Goal: Task Accomplishment & Management: Complete application form

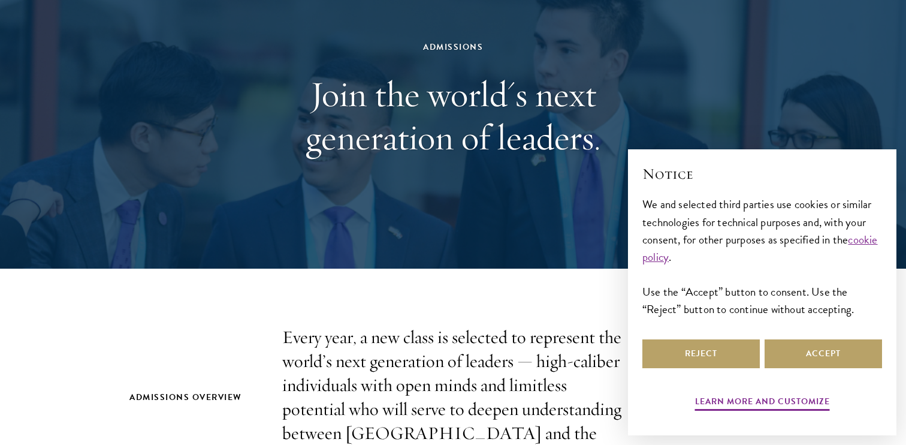
scroll to position [115, 0]
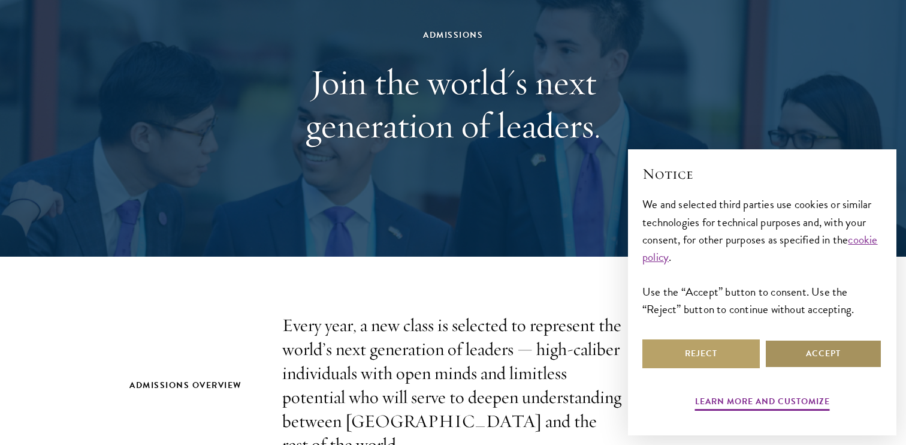
click at [785, 355] on button "Accept" at bounding box center [823, 353] width 117 height 29
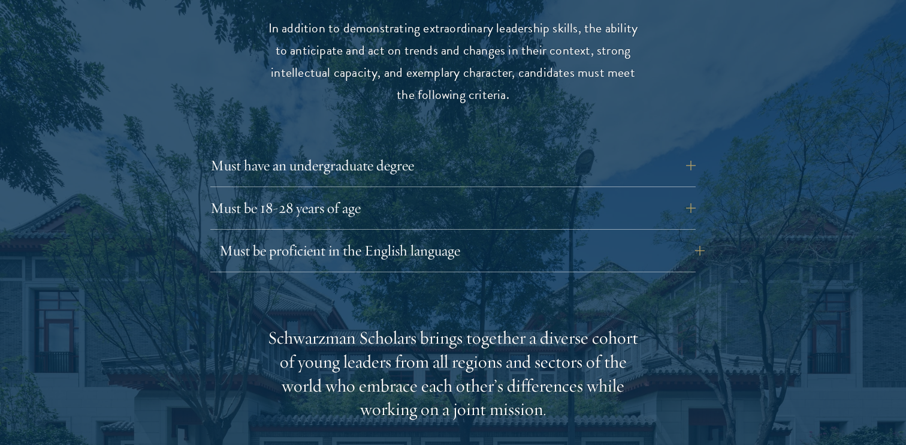
scroll to position [1642, 0]
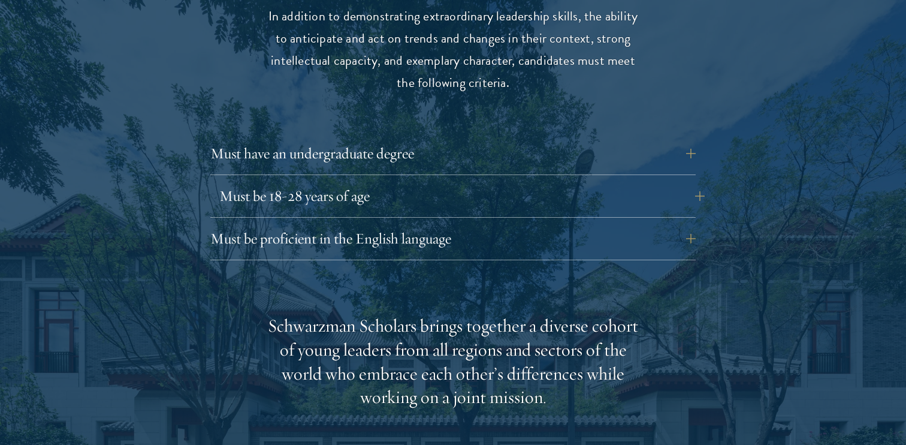
click at [388, 182] on button "Must be 18-28 years of age" at bounding box center [461, 196] width 485 height 29
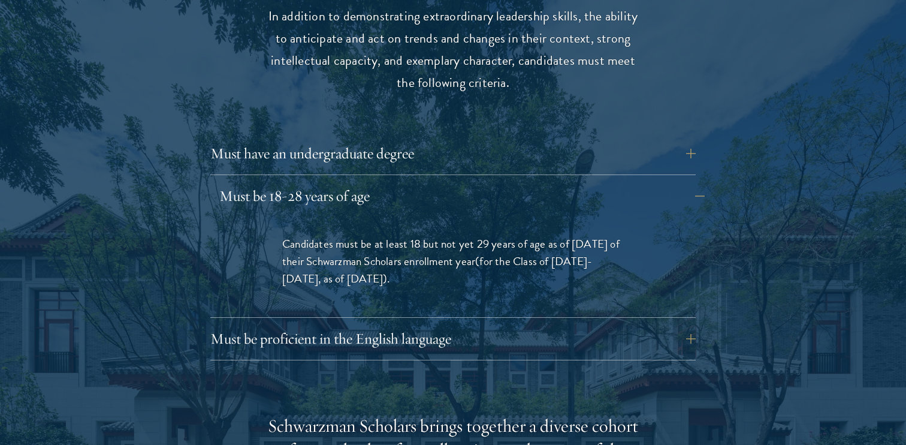
click at [388, 182] on button "Must be 18-28 years of age" at bounding box center [461, 196] width 485 height 29
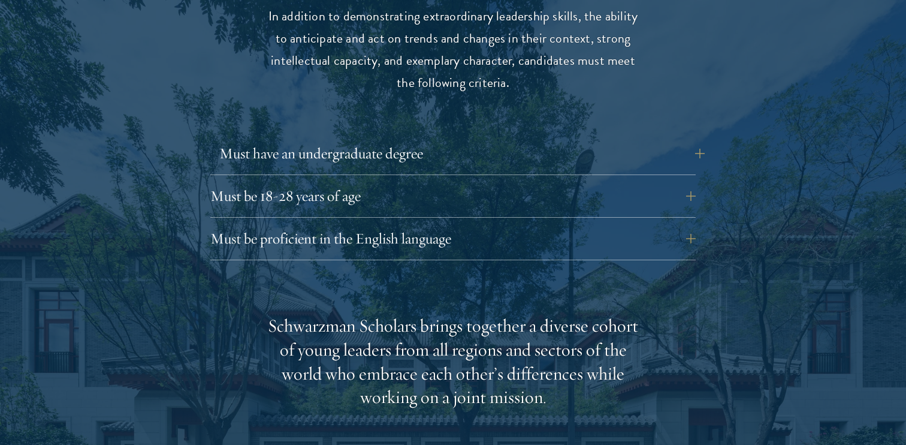
click at [411, 139] on button "Must have an undergraduate degree" at bounding box center [461, 153] width 485 height 29
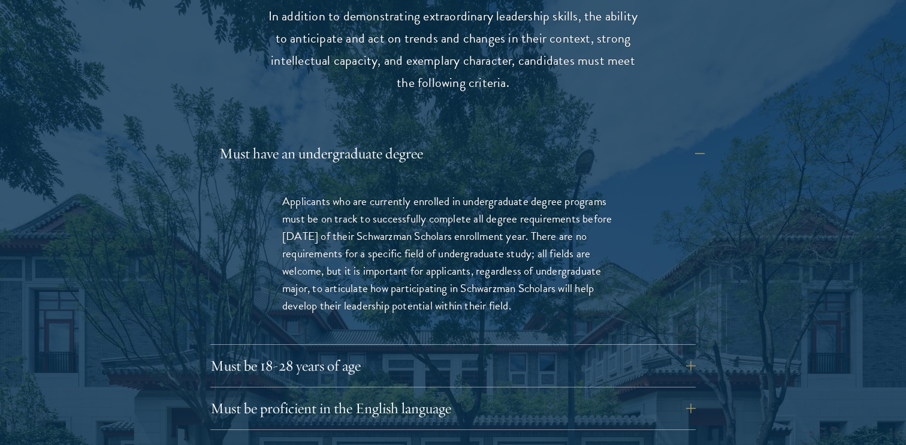
click at [408, 139] on button "Must have an undergraduate degree" at bounding box center [461, 153] width 485 height 29
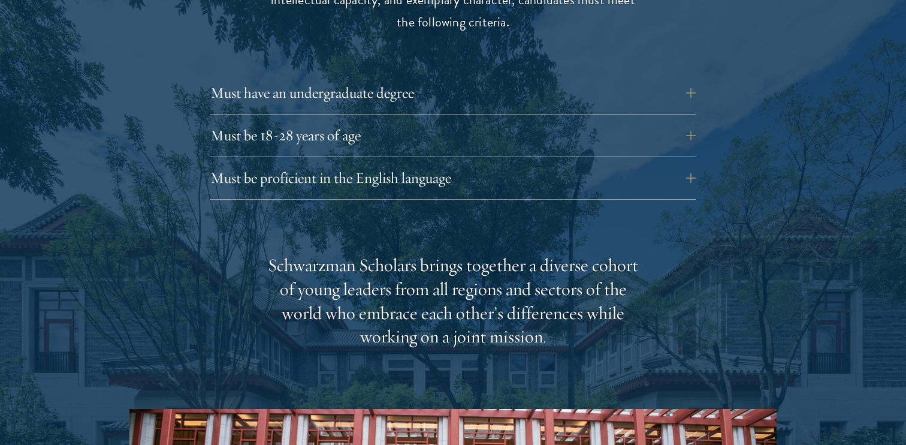
scroll to position [1705, 0]
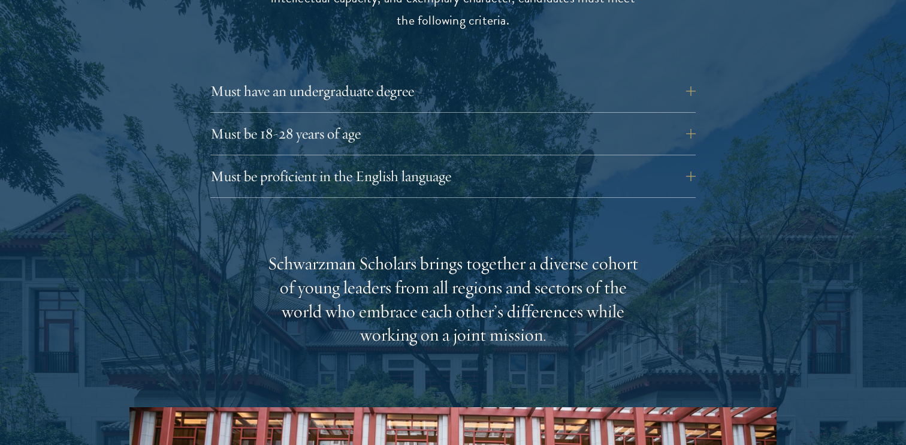
click at [411, 162] on div "Must be proficient in the English language Applicants must demonstrate strong E…" at bounding box center [452, 180] width 485 height 36
click at [405, 162] on button "Must be proficient in the English language" at bounding box center [461, 176] width 485 height 29
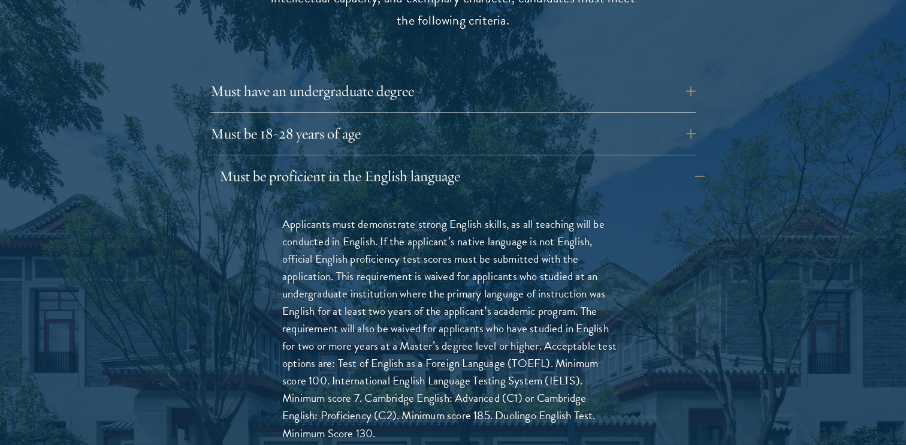
click at [405, 162] on button "Must be proficient in the English language" at bounding box center [461, 176] width 485 height 29
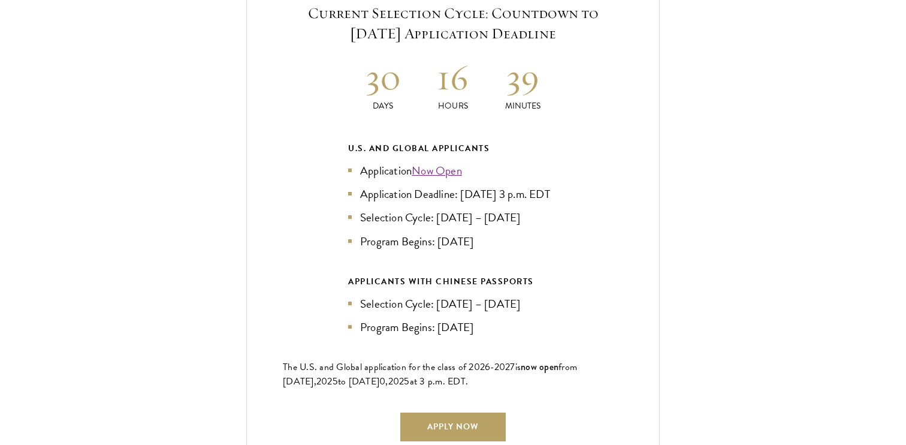
scroll to position [2641, 0]
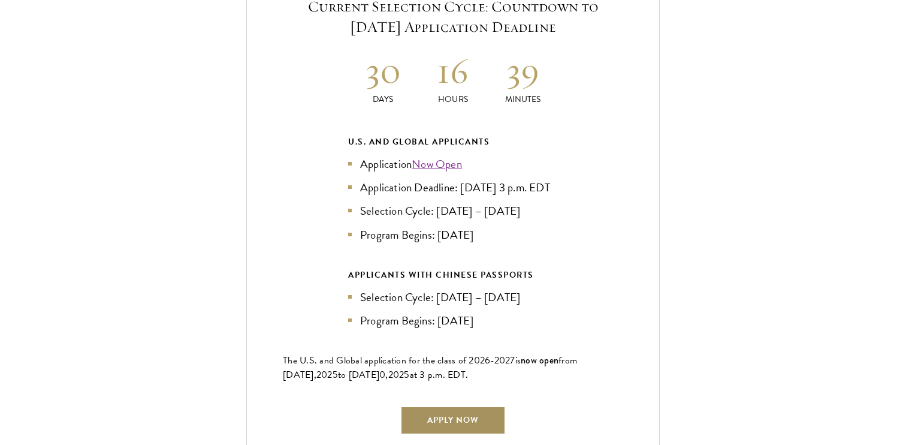
click at [456, 406] on link "Apply Now" at bounding box center [452, 420] width 105 height 29
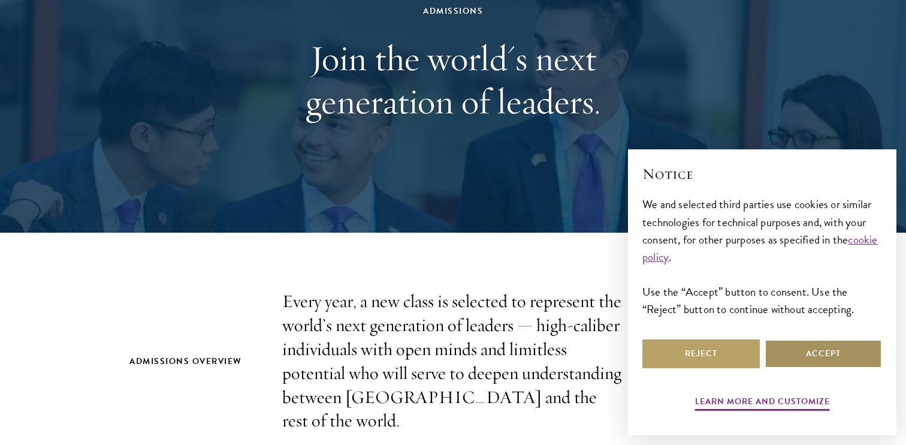
click at [785, 363] on button "Accept" at bounding box center [823, 353] width 117 height 29
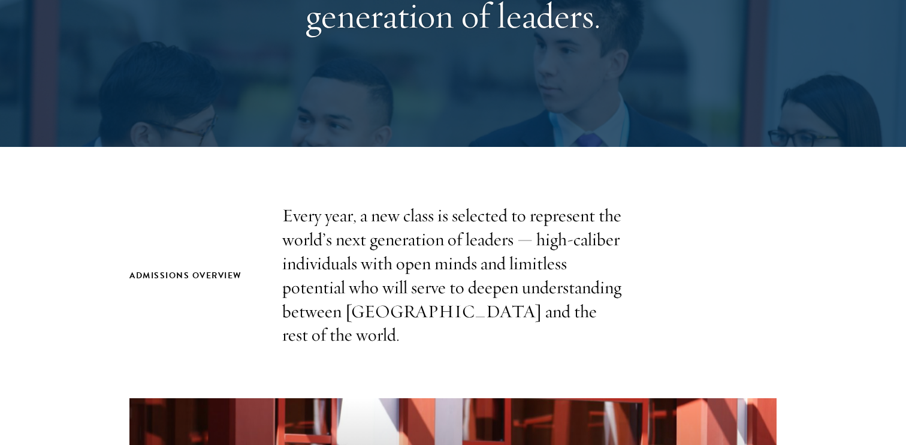
scroll to position [231, 0]
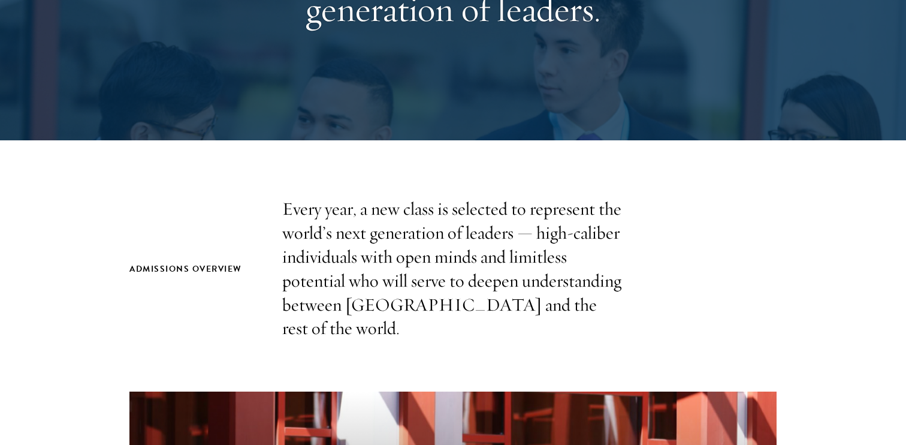
click at [461, 239] on p "Every year, a new class is selected to represent the world’s next generation of…" at bounding box center [453, 268] width 342 height 143
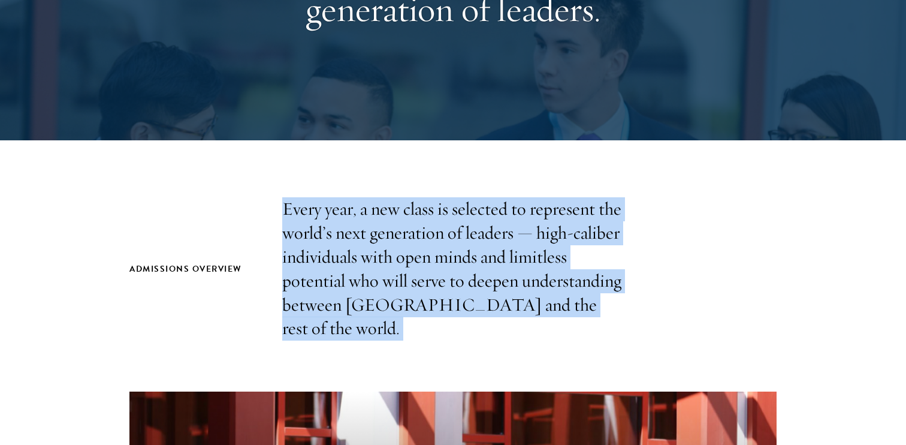
click at [461, 239] on p "Every year, a new class is selected to represent the world’s next generation of…" at bounding box center [453, 268] width 342 height 143
click at [467, 269] on p "Every year, a new class is selected to represent the world’s next generation of…" at bounding box center [453, 268] width 342 height 143
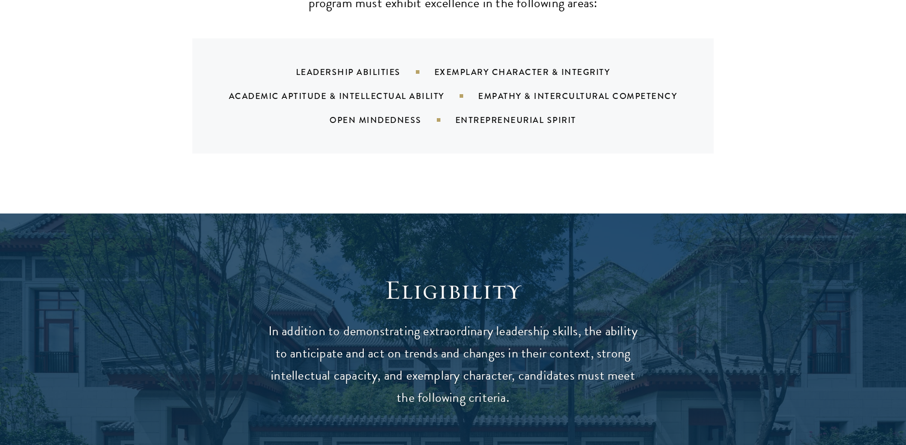
scroll to position [1328, 0]
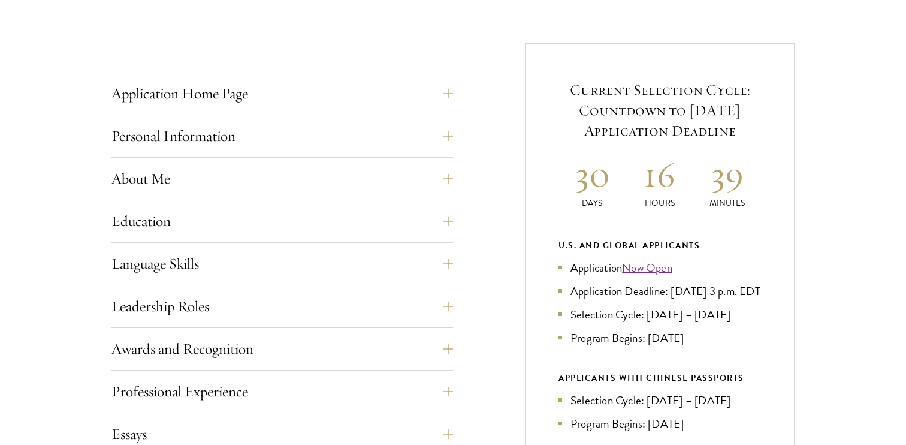
scroll to position [444, 0]
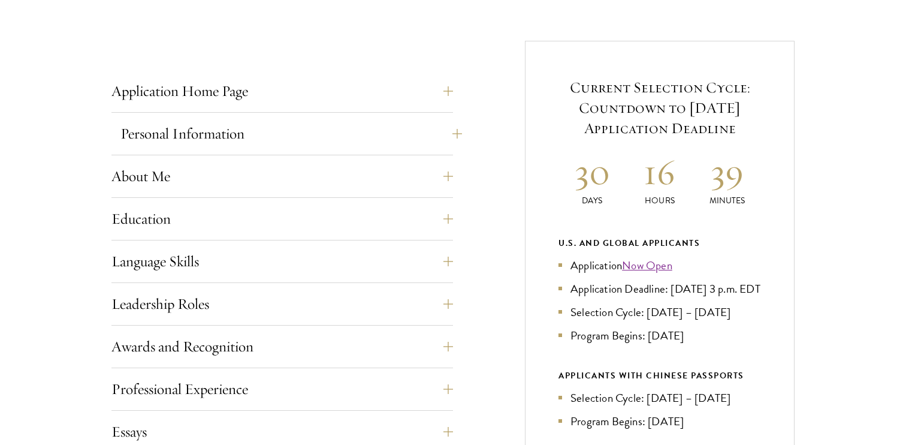
click at [369, 143] on button "Personal Information" at bounding box center [291, 133] width 342 height 29
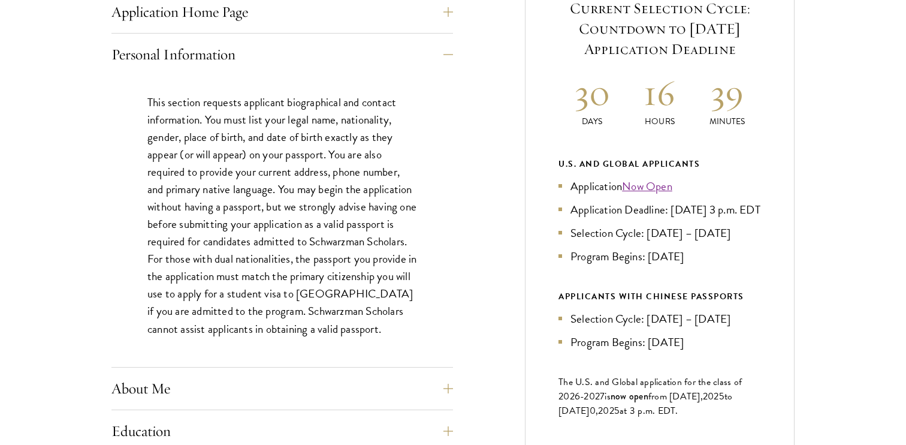
scroll to position [547, 0]
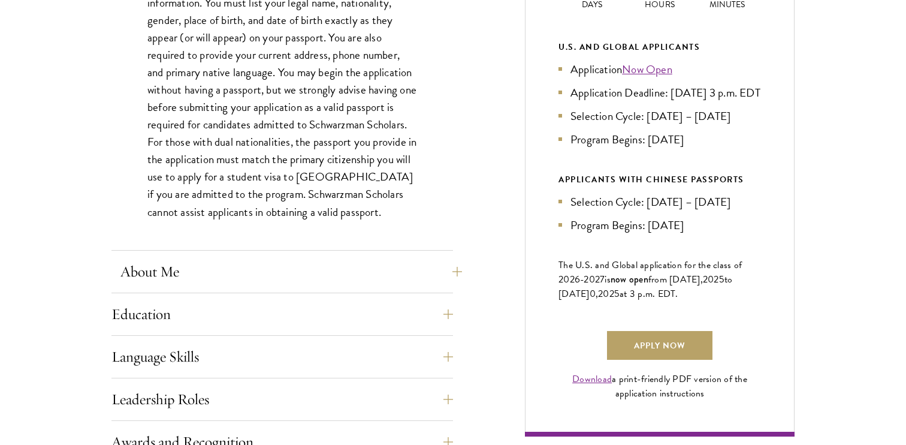
click at [372, 262] on button "About Me" at bounding box center [291, 271] width 342 height 29
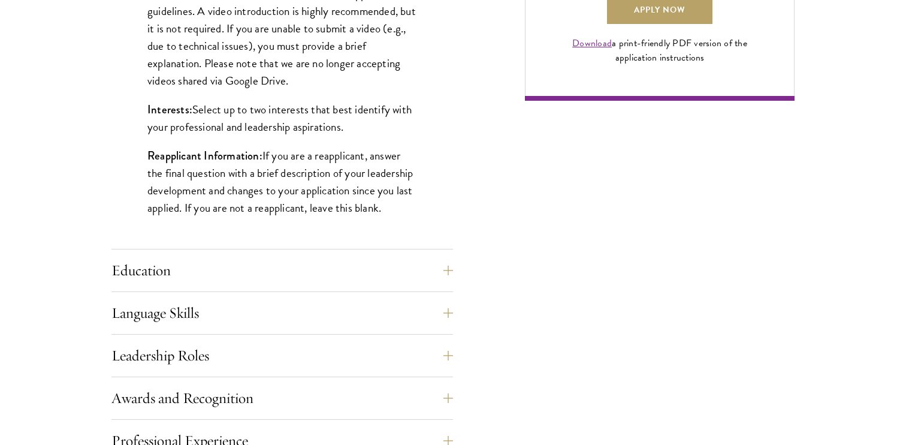
scroll to position [990, 0]
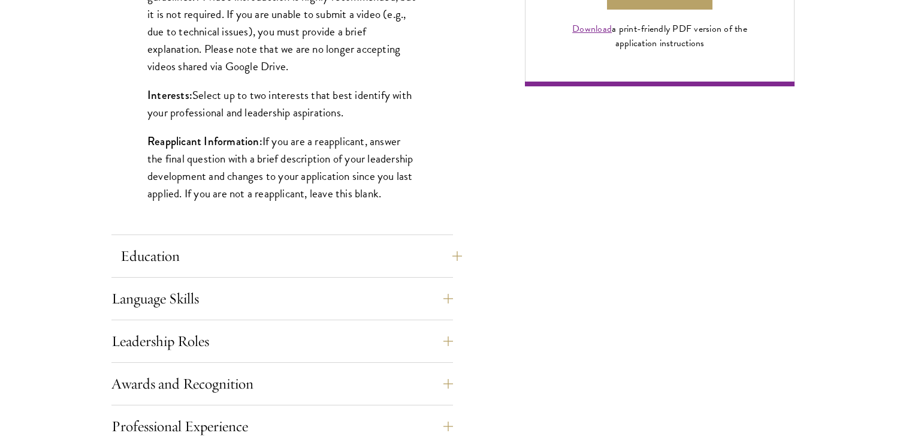
click at [406, 250] on button "Education" at bounding box center [291, 256] width 342 height 29
